Goal: Complete application form

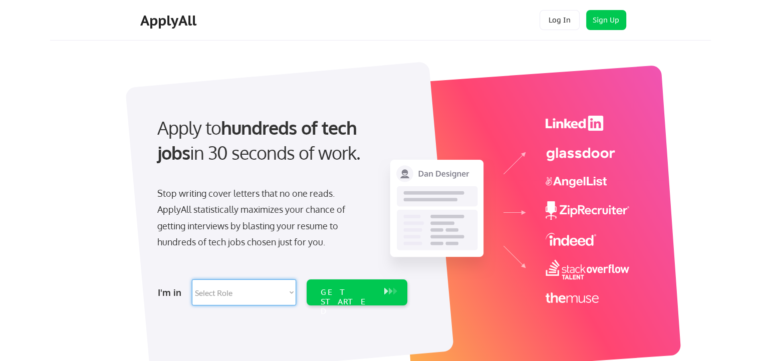
select select ""engineering""
click option "Software Engineering" at bounding box center [0, 0] width 0 height 0
select select ""engineering""
click at [338, 296] on div "GET STARTED" at bounding box center [348, 302] width 54 height 29
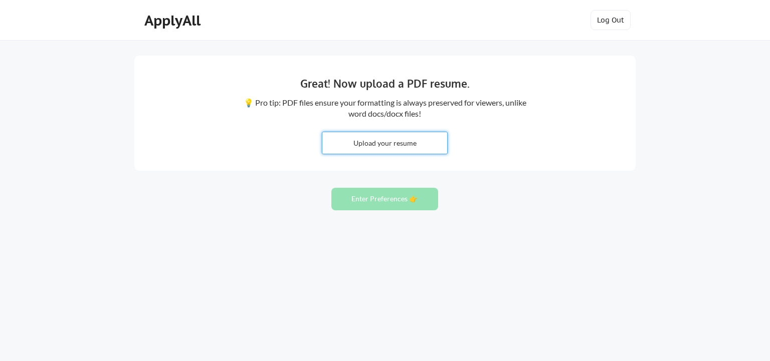
click at [418, 144] on input "file" at bounding box center [384, 143] width 125 height 22
type input "C:\fakepath\Christopher Piano - Director of Engineering.pdf"
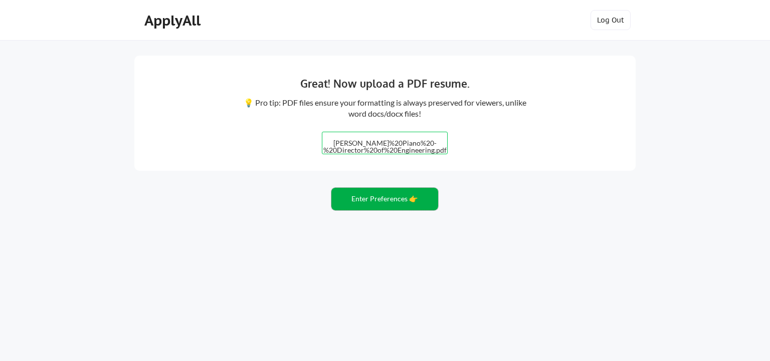
click at [386, 201] on button "Enter Preferences 👉" at bounding box center [384, 199] width 107 height 23
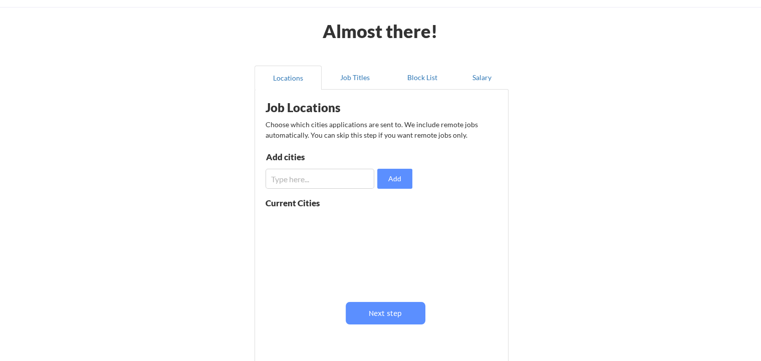
scroll to position [56, 0]
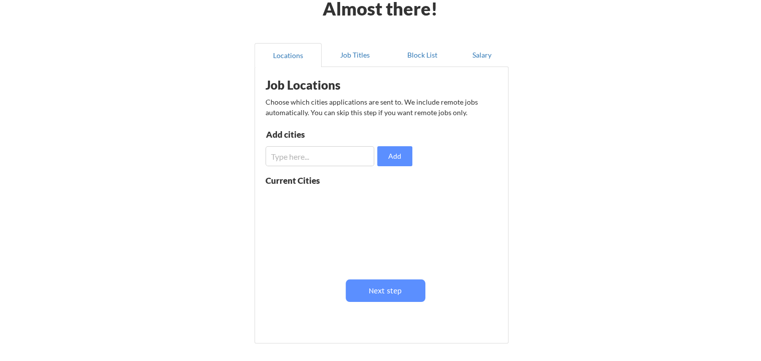
click at [353, 158] on input "input" at bounding box center [320, 156] width 109 height 20
type input "r"
click at [277, 159] on input "input" at bounding box center [320, 156] width 109 height 20
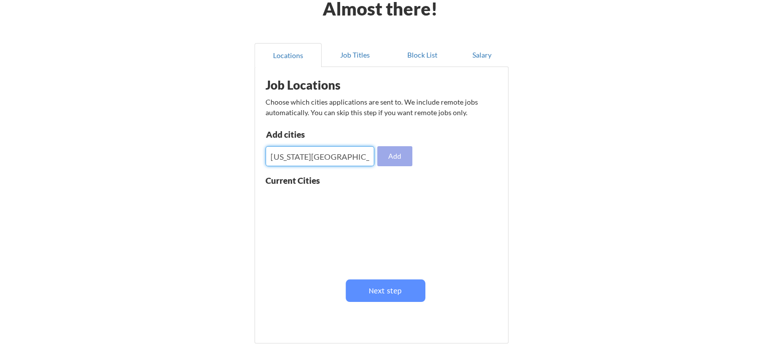
type input "Washington DC"
click at [391, 160] on button "Add" at bounding box center [394, 156] width 35 height 20
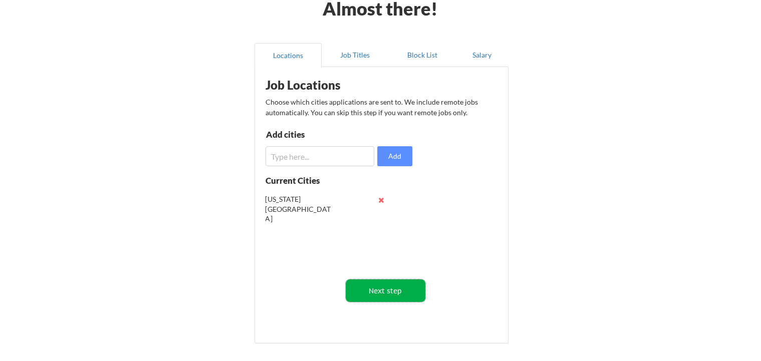
click at [396, 299] on button "Next step" at bounding box center [386, 291] width 80 height 23
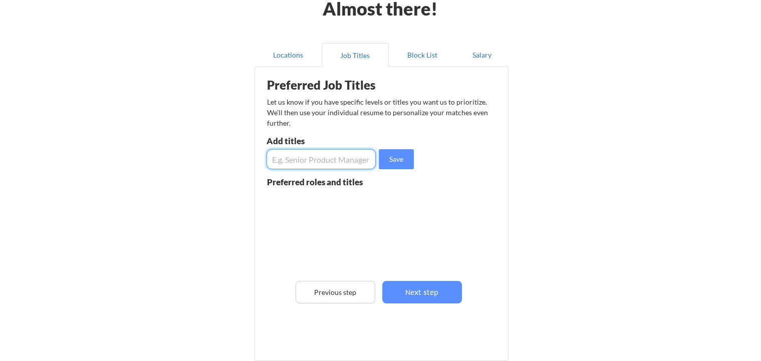
click at [323, 161] on input "input" at bounding box center [321, 159] width 109 height 20
type input "Director of Engineering"
click at [385, 158] on button "Save" at bounding box center [396, 159] width 35 height 20
click at [340, 154] on input "input" at bounding box center [321, 159] width 109 height 20
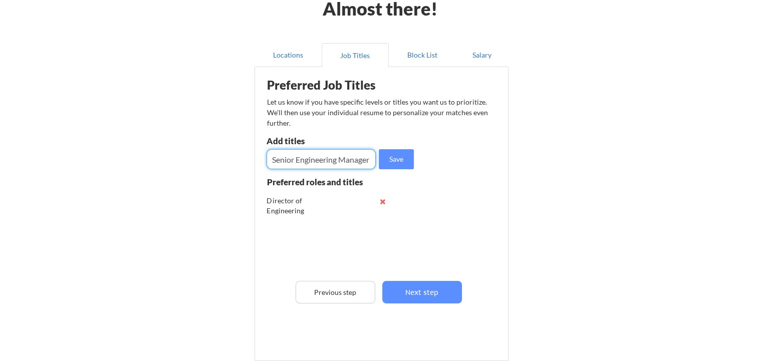
type input "Senior Engineering Manager"
click at [385, 168] on button "Save" at bounding box center [396, 159] width 35 height 20
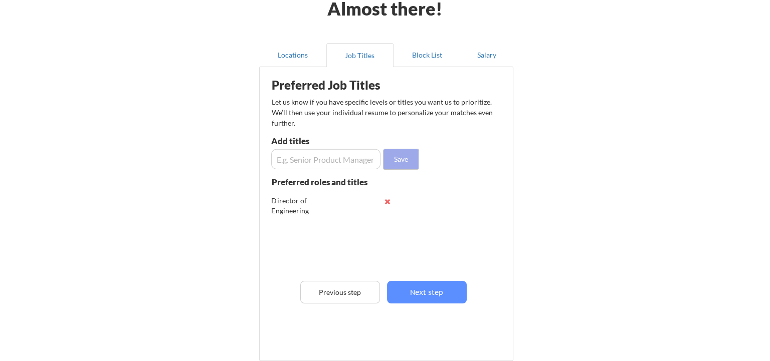
scroll to position [0, 0]
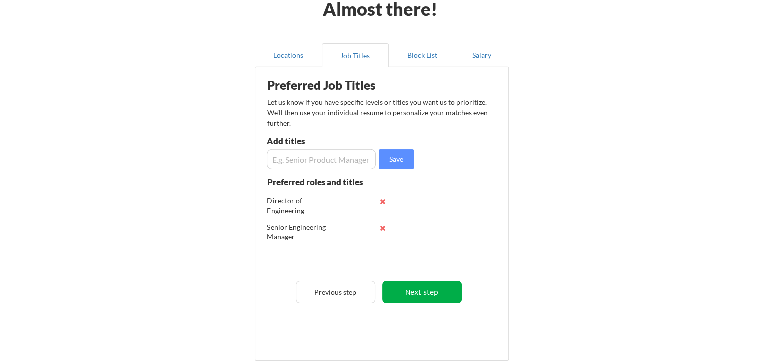
click at [418, 283] on button "Next step" at bounding box center [422, 292] width 80 height 23
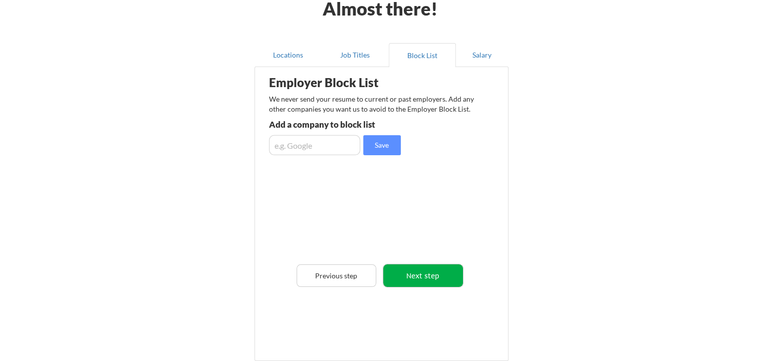
click at [433, 276] on button "Next step" at bounding box center [423, 276] width 80 height 23
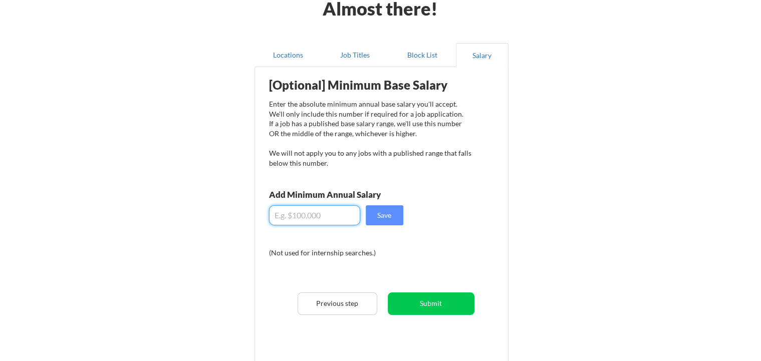
click at [334, 217] on input "input" at bounding box center [314, 215] width 91 height 20
type input "$240,000"
click at [377, 221] on button "Save" at bounding box center [385, 215] width 38 height 20
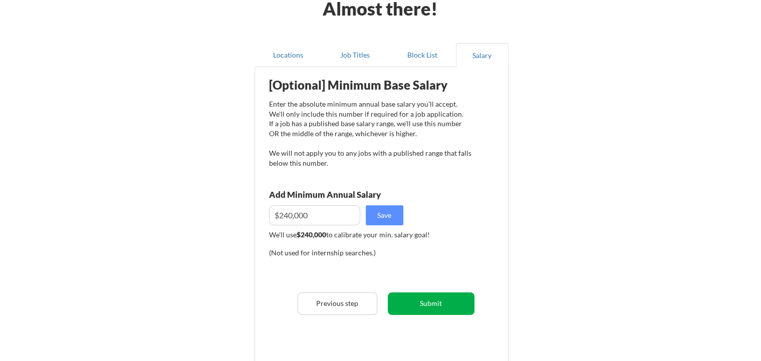
click at [421, 300] on button "Submit" at bounding box center [431, 304] width 87 height 23
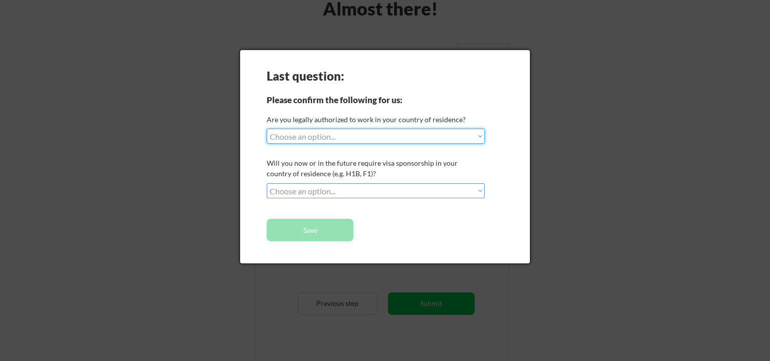
select select ""yes__i_am_a_us_citizen""
click option "Yes, I am a US Citizen" at bounding box center [0, 0] width 0 height 0
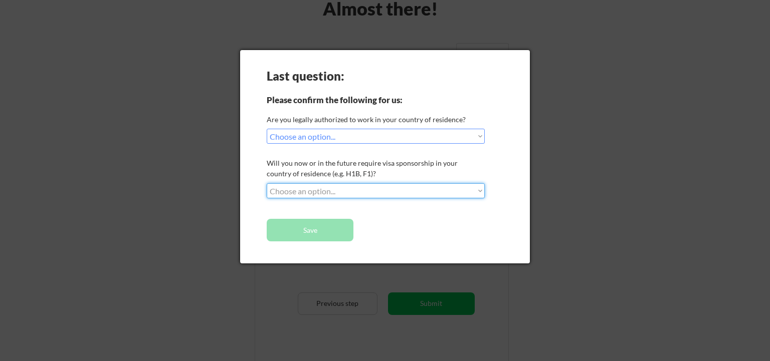
select select ""no__i_will_not_need_sponsorship""
click option "No, I will not need sponsorship" at bounding box center [0, 0] width 0 height 0
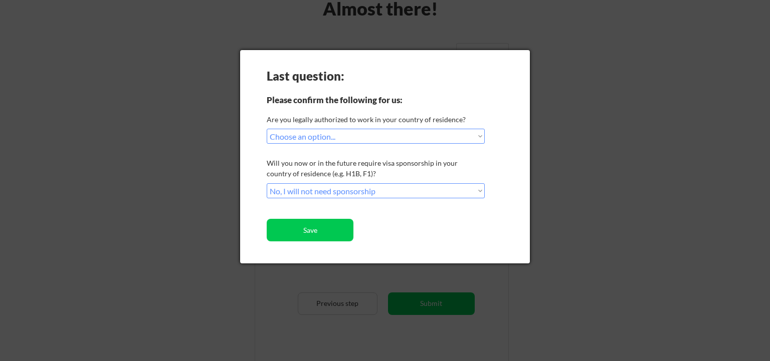
click at [340, 226] on button "Save" at bounding box center [310, 230] width 87 height 23
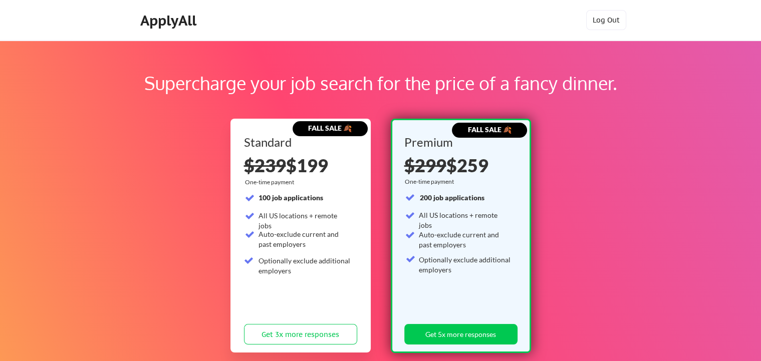
click at [178, 25] on div "ApplyAll" at bounding box center [169, 20] width 59 height 17
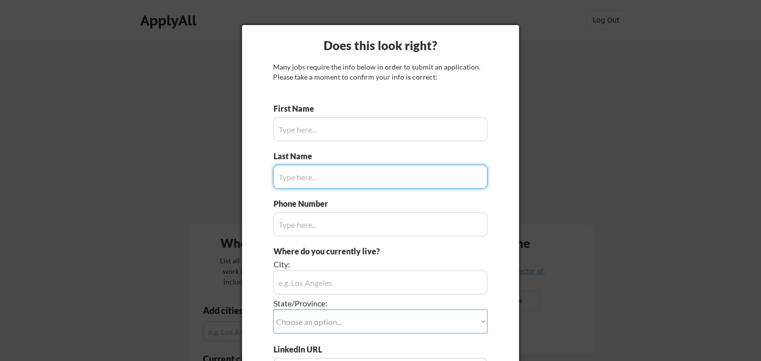
click at [341, 123] on input "input" at bounding box center [380, 129] width 214 height 24
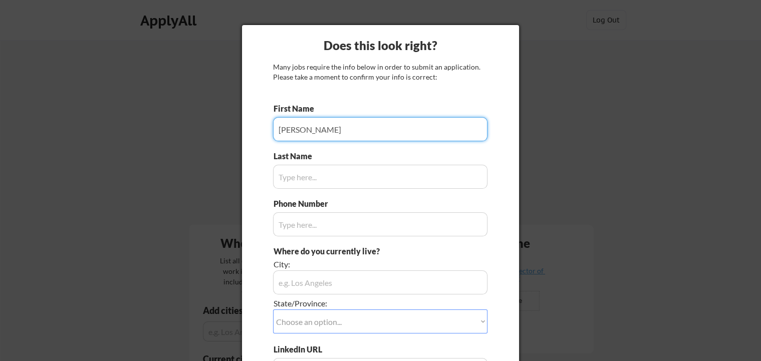
type input "[PERSON_NAME]"
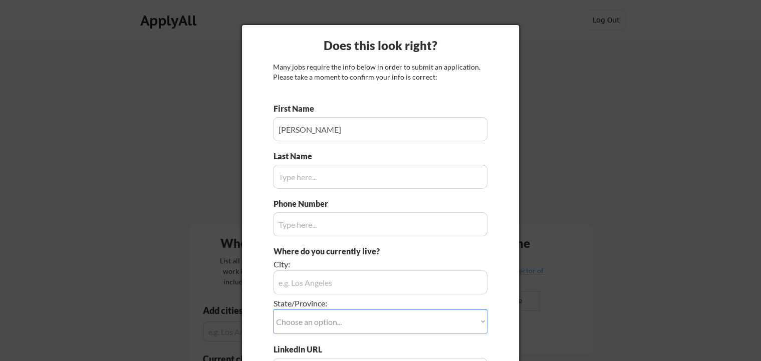
click at [312, 182] on input "input" at bounding box center [380, 177] width 214 height 24
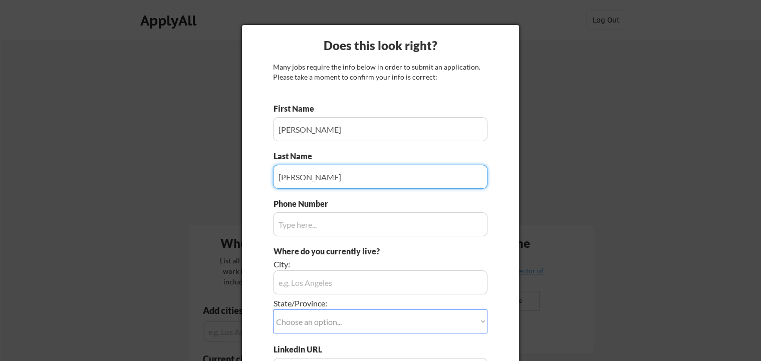
type input "[PERSON_NAME]"
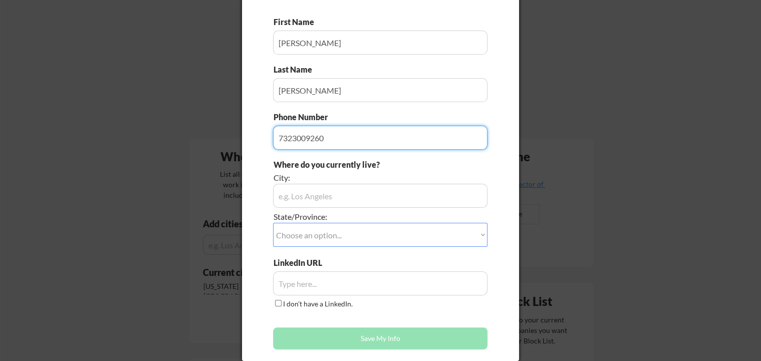
scroll to position [92, 0]
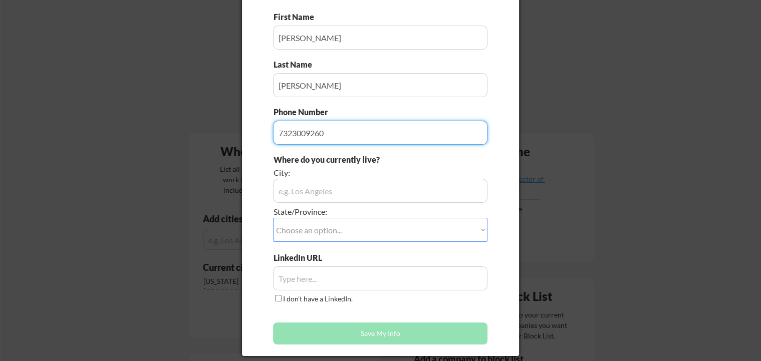
type input "7323009260"
click at [352, 194] on input "input" at bounding box center [380, 191] width 214 height 24
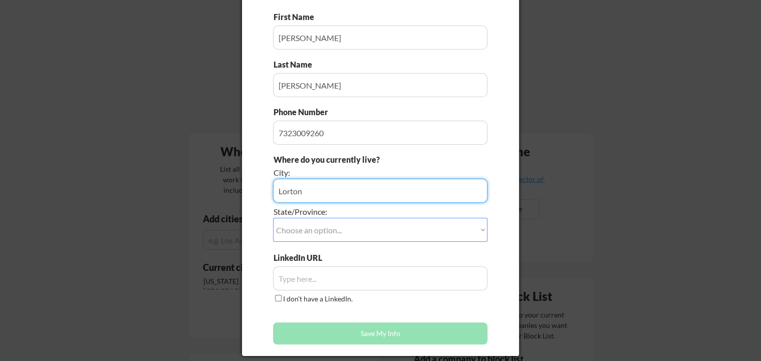
type input "Lorton"
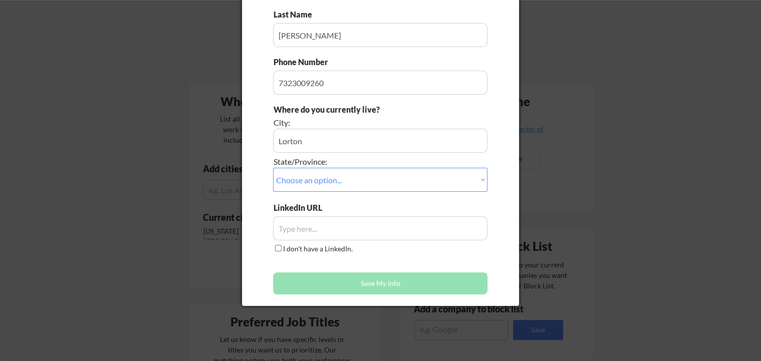
scroll to position [146, 0]
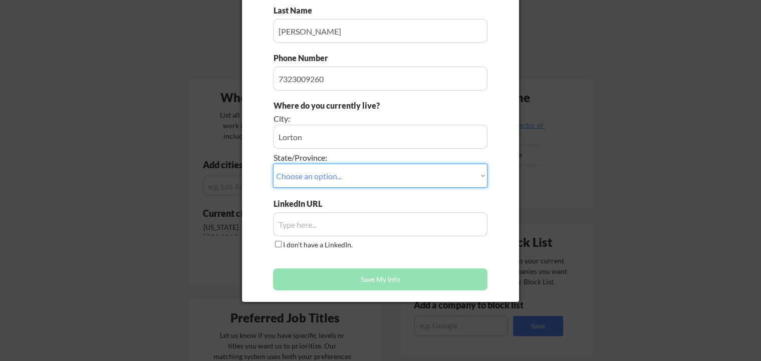
select select ""[US_STATE]""
click option "[US_STATE]" at bounding box center [0, 0] width 0 height 0
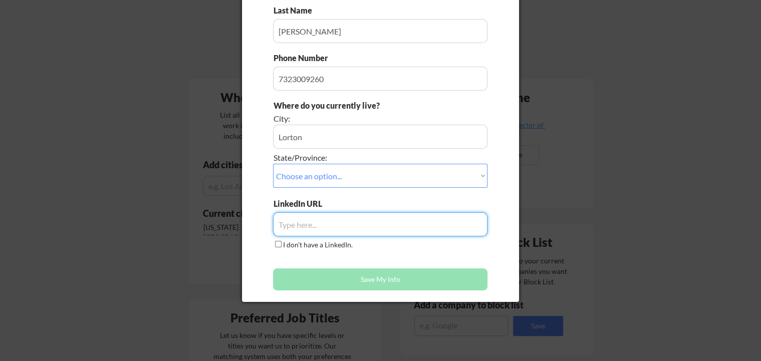
click at [316, 223] on input "input" at bounding box center [380, 224] width 214 height 24
paste input "[URL][DOMAIN_NAME][PERSON_NAME]"
type input "[URL][DOMAIN_NAME][PERSON_NAME]"
click at [339, 276] on button "Save My Info" at bounding box center [380, 280] width 214 height 22
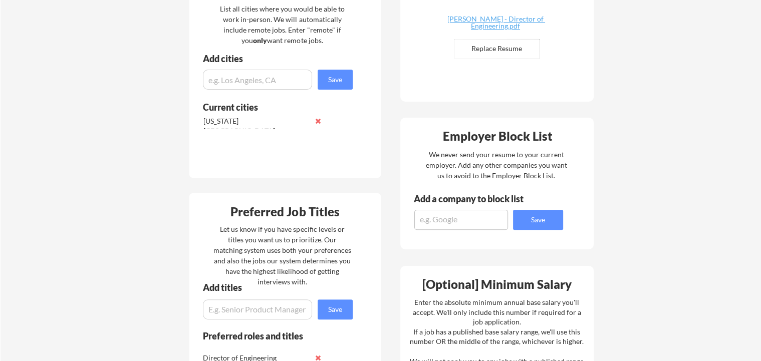
scroll to position [258, 0]
